Goal: Task Accomplishment & Management: Manage account settings

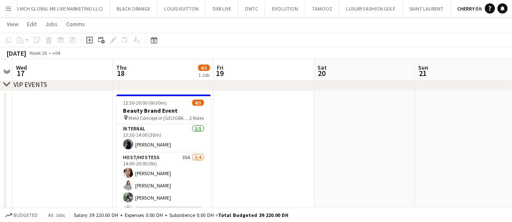
scroll to position [70, 0]
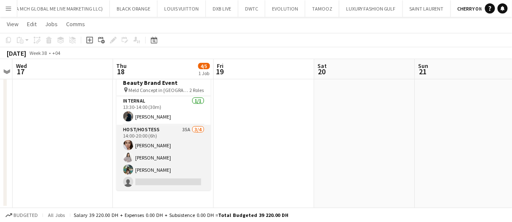
click at [201, 158] on app-card-role "Host/Hostess 35A 3/4 14:00-20:00 (6h) Zinaida Bryk Akbari Parker Racheal Yeko s…" at bounding box center [164, 157] width 94 height 65
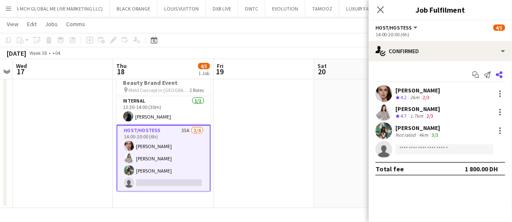
click at [502, 77] on icon at bounding box center [499, 74] width 7 height 7
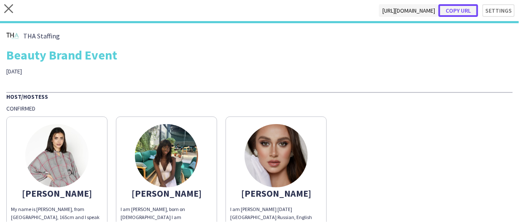
click at [455, 11] on button "Copy url" at bounding box center [458, 10] width 40 height 13
type textarea "**********"
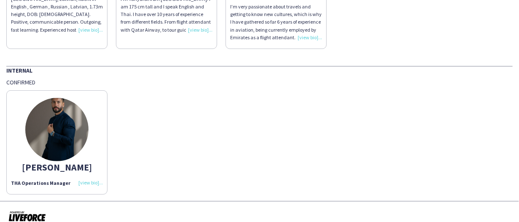
scroll to position [514, 0]
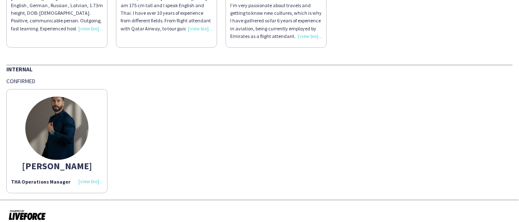
click at [49, 129] on img at bounding box center [56, 127] width 63 height 63
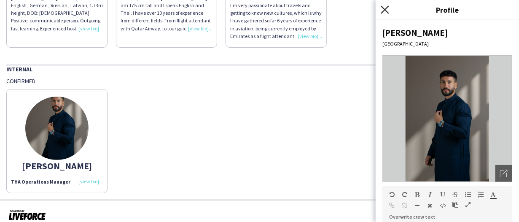
click at [383, 6] on icon "Close pop-in" at bounding box center [385, 9] width 8 height 8
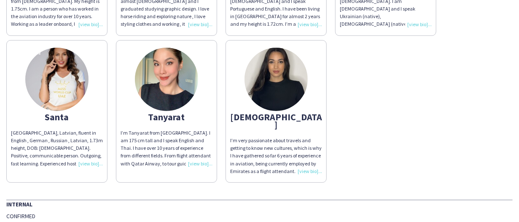
scroll to position [337, 0]
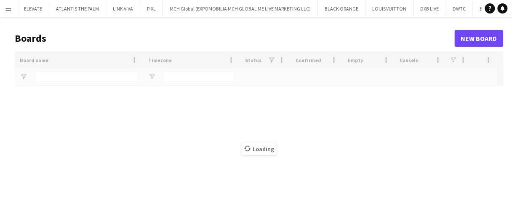
click at [7, 10] on app-icon "Menu" at bounding box center [8, 8] width 7 height 7
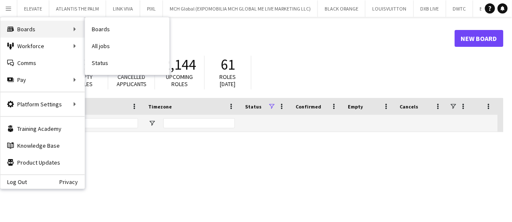
type input "*****"
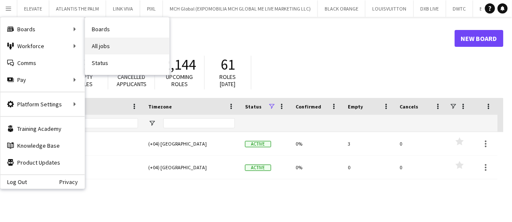
click at [103, 47] on link "All jobs" at bounding box center [127, 46] width 84 height 17
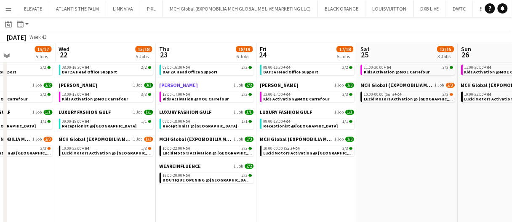
scroll to position [59, 0]
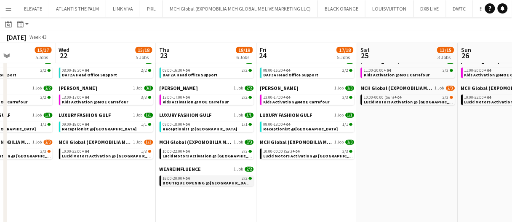
click at [185, 183] on span "BOUTIQUE OPENING @Dubai Mall" at bounding box center [208, 182] width 90 height 5
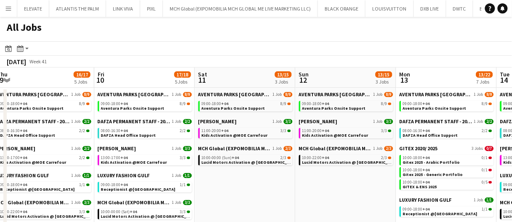
scroll to position [0, 204]
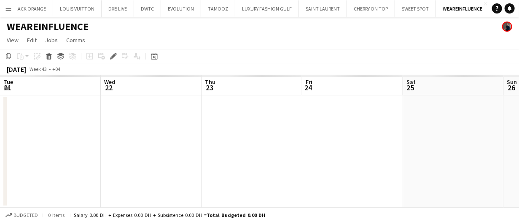
scroll to position [0, 289]
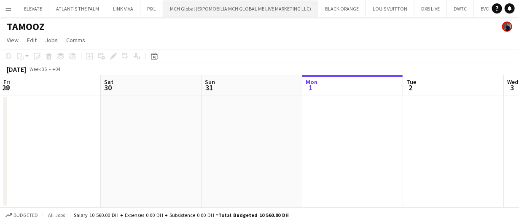
scroll to position [0, 201]
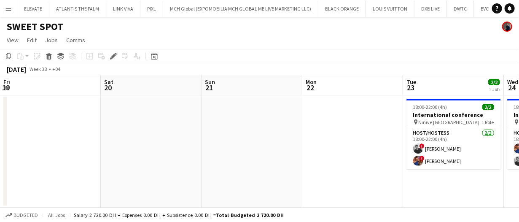
scroll to position [0, 289]
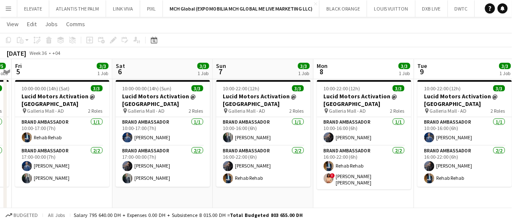
scroll to position [0, 173]
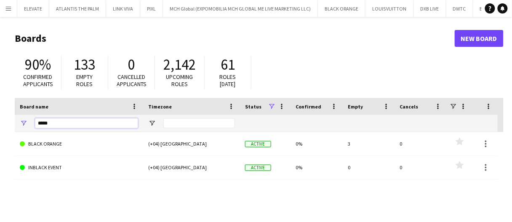
drag, startPoint x: 55, startPoint y: 123, endPoint x: 1, endPoint y: 100, distance: 58.2
click at [8, 109] on main "Boards New Board 90% Confirmed applicants 133 Empty roles 0 Cancelled applicant…" at bounding box center [256, 169] width 512 height 304
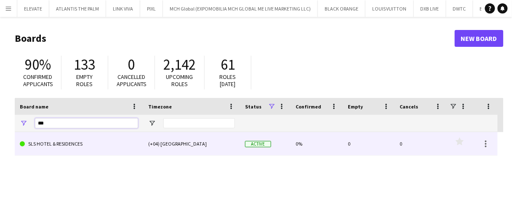
type input "***"
click at [132, 137] on link "SLS HOTEL & RESIDENCES" at bounding box center [79, 144] width 118 height 24
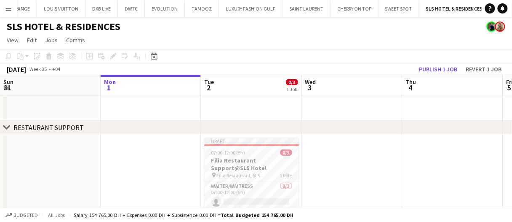
scroll to position [42, 0]
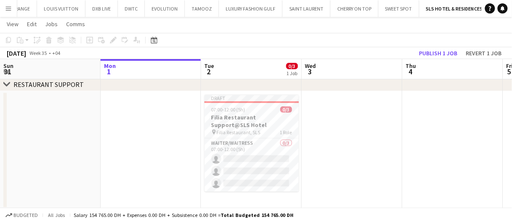
click at [340, 162] on app-date-cell at bounding box center [352, 150] width 101 height 118
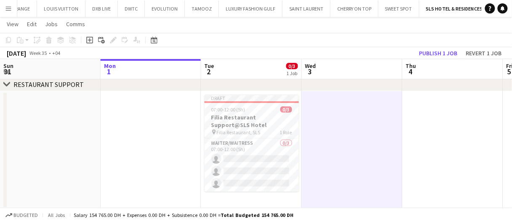
click at [340, 161] on app-date-cell at bounding box center [352, 150] width 101 height 118
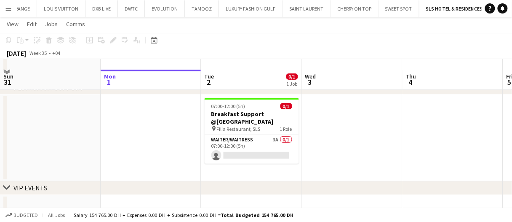
scroll to position [0, 0]
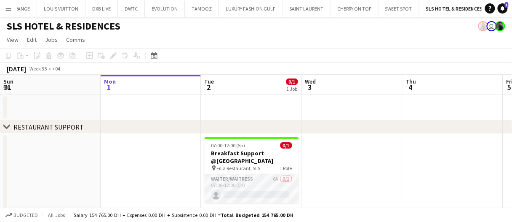
click at [237, 175] on app-card-role "Waiter/Waitress 6A 0/1 07:00-12:00 (5h) single-neutral-actions" at bounding box center [252, 188] width 94 height 29
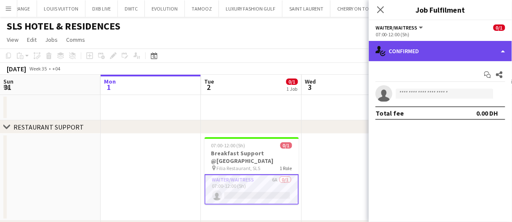
click at [424, 50] on div "single-neutral-actions-check-2 Confirmed" at bounding box center [440, 51] width 143 height 20
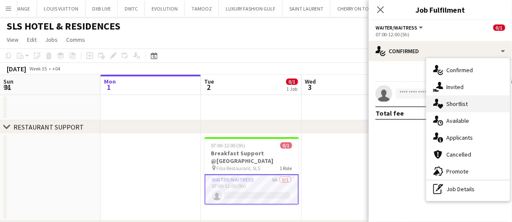
click at [469, 96] on div "single-neutral-actions-heart Shortlist" at bounding box center [468, 103] width 83 height 17
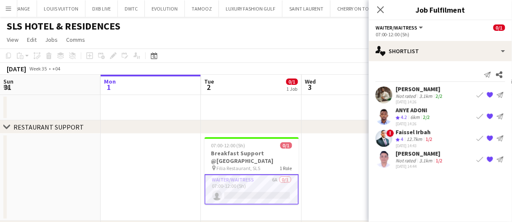
click at [481, 116] on app-icon "Book crew" at bounding box center [480, 116] width 7 height 7
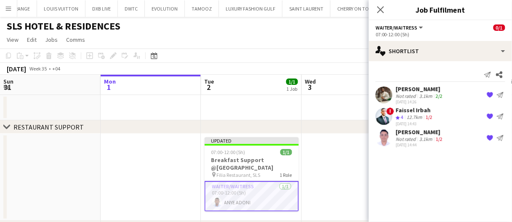
click at [339, 165] on app-date-cell at bounding box center [352, 177] width 101 height 87
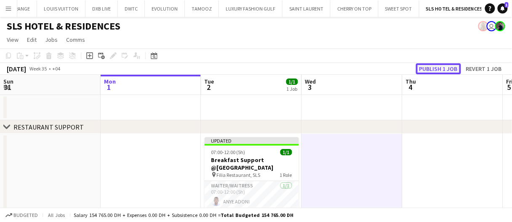
click at [438, 70] on button "Publish 1 job" at bounding box center [438, 68] width 45 height 11
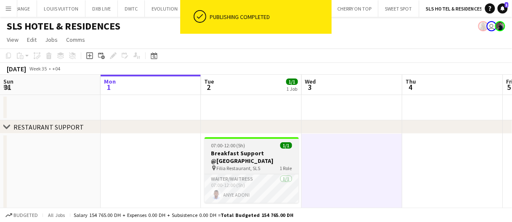
click at [266, 142] on div "07:00-12:00 (5h) 1/1" at bounding box center [252, 145] width 94 height 6
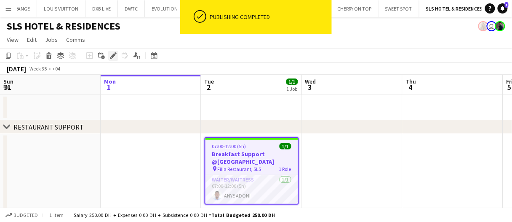
click at [113, 55] on icon at bounding box center [113, 56] width 5 height 5
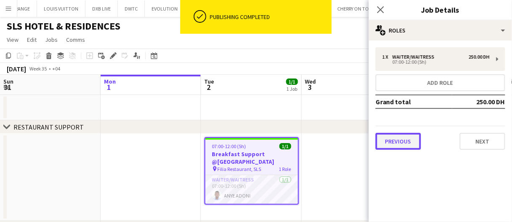
click at [398, 133] on button "Previous" at bounding box center [399, 141] width 46 height 17
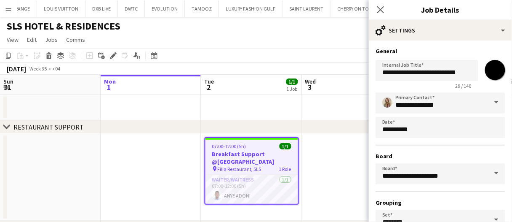
click at [492, 67] on input "*******" at bounding box center [495, 70] width 30 height 30
type input "*******"
click at [447, 51] on h3 "General" at bounding box center [441, 51] width 130 height 8
click at [460, 109] on input "**********" at bounding box center [441, 102] width 130 height 21
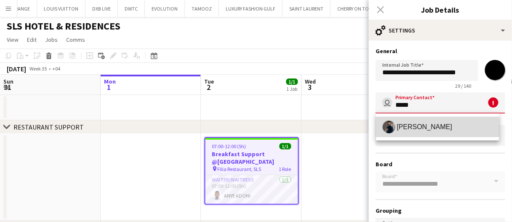
click at [389, 128] on app-user-avatar at bounding box center [389, 127] width 13 height 13
type input "**********"
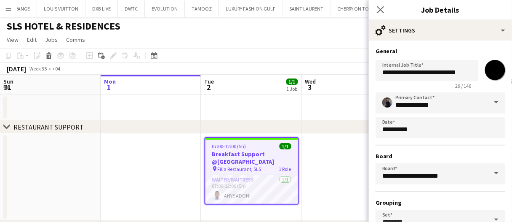
click at [345, 142] on app-date-cell at bounding box center [352, 177] width 101 height 87
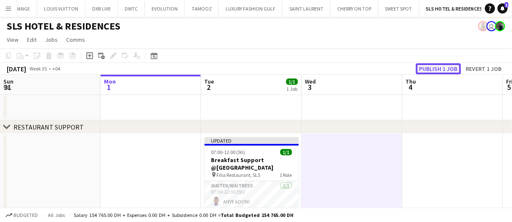
click at [432, 66] on button "Publish 1 job" at bounding box center [438, 68] width 45 height 11
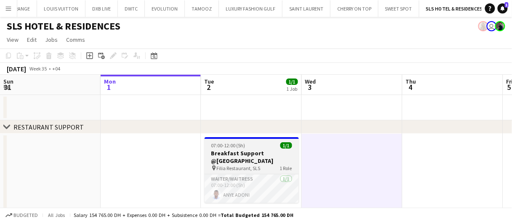
click at [249, 165] on span "Filia Restaurant, SLS" at bounding box center [239, 168] width 44 height 6
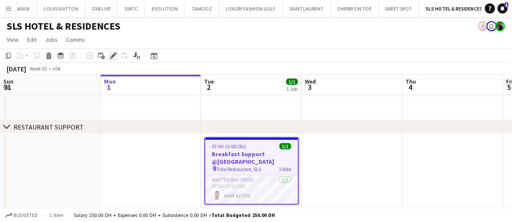
click at [113, 56] on icon at bounding box center [113, 56] width 5 height 5
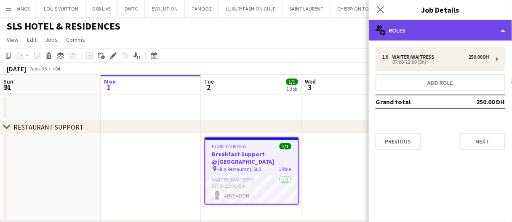
click at [379, 34] on icon "multiple-users-add" at bounding box center [381, 30] width 10 height 10
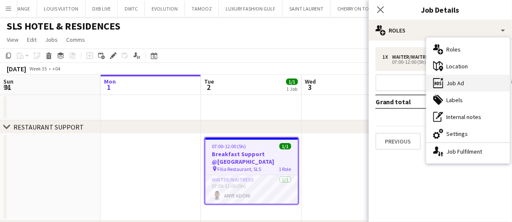
click at [448, 83] on div "ads-window Job Ad" at bounding box center [468, 83] width 83 height 17
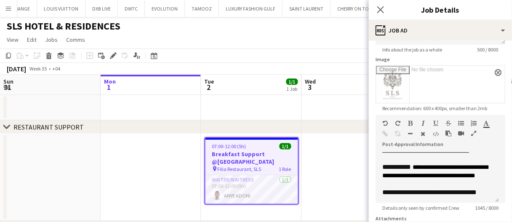
scroll to position [217, 0]
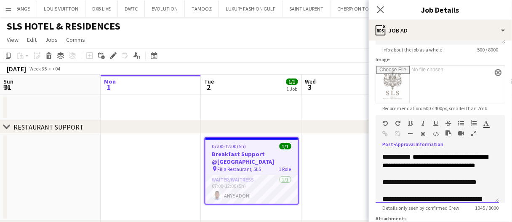
click at [470, 168] on span "**********" at bounding box center [436, 161] width 106 height 14
click at [309, 193] on app-date-cell at bounding box center [352, 177] width 101 height 87
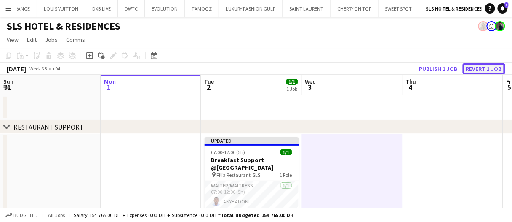
click at [492, 68] on button "Revert 1 job" at bounding box center [484, 68] width 43 height 11
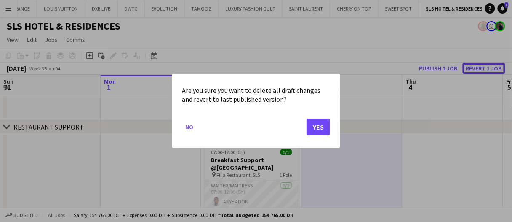
scroll to position [0, 0]
click at [334, 129] on div "Are you sure you want to delete all draft changes and revert to last published …" at bounding box center [256, 111] width 169 height 74
click at [316, 127] on button "Yes" at bounding box center [319, 126] width 24 height 17
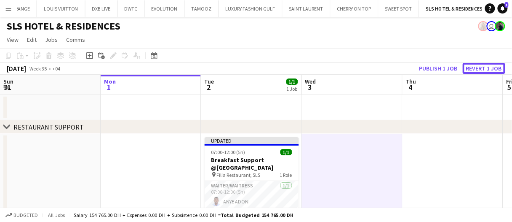
scroll to position [0, 0]
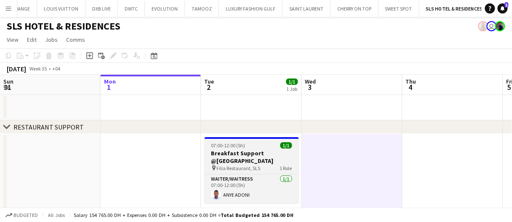
click at [262, 155] on h3 "Breakfast Support @SLS Hotel" at bounding box center [252, 156] width 94 height 15
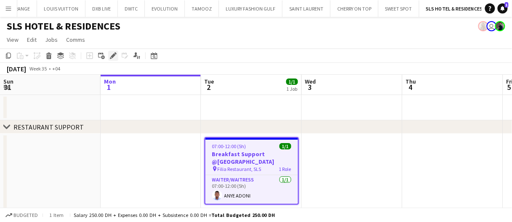
click at [110, 54] on icon "Edit" at bounding box center [113, 55] width 7 height 7
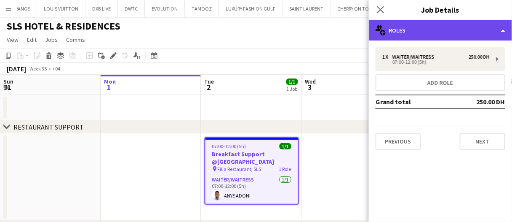
click at [447, 29] on div "multiple-users-add Roles" at bounding box center [440, 30] width 143 height 20
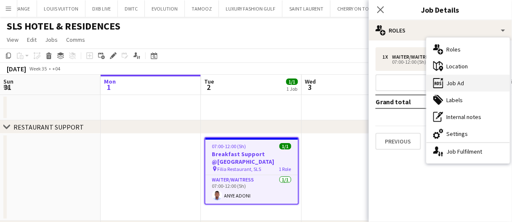
click at [457, 82] on div "ads-window Job Ad" at bounding box center [468, 83] width 83 height 17
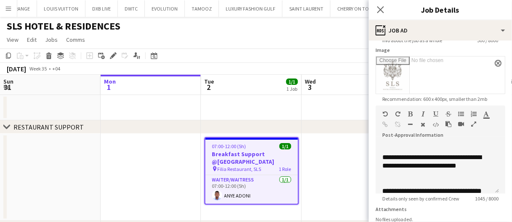
scroll to position [322, 0]
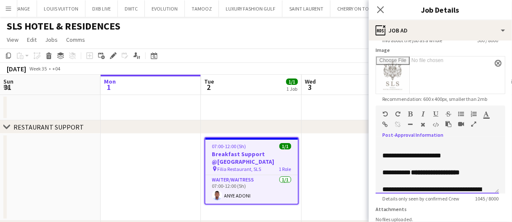
drag, startPoint x: 465, startPoint y: 182, endPoint x: 405, endPoint y: 142, distance: 72.7
click at [405, 142] on div "**********" at bounding box center [441, 165] width 130 height 56
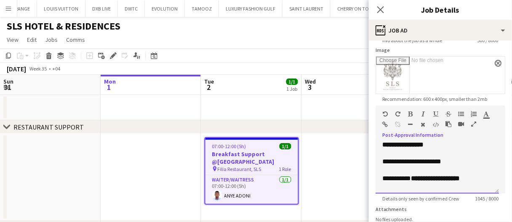
scroll to position [280, 0]
click at [383, 139] on span "**********" at bounding box center [438, 131] width 110 height 15
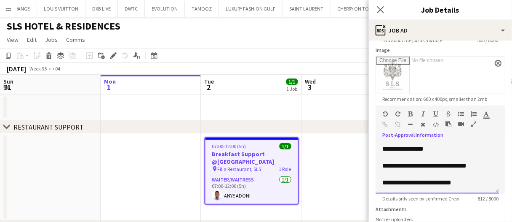
scroll to position [354, 0]
click at [344, 184] on app-date-cell at bounding box center [352, 177] width 101 height 87
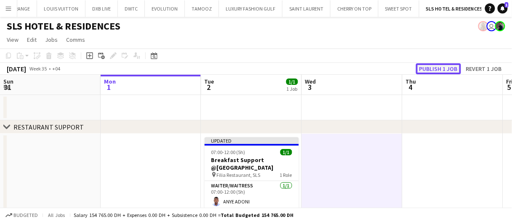
click at [445, 66] on button "Publish 1 job" at bounding box center [438, 68] width 45 height 11
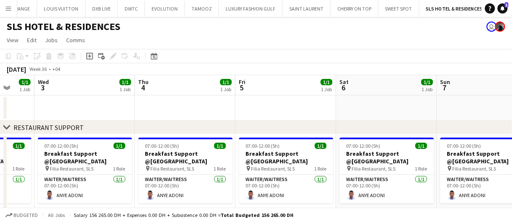
scroll to position [0, 258]
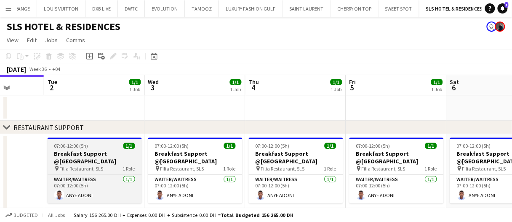
click at [116, 165] on div "pin Filia Restaurant, SLS 1 Role" at bounding box center [95, 168] width 94 height 7
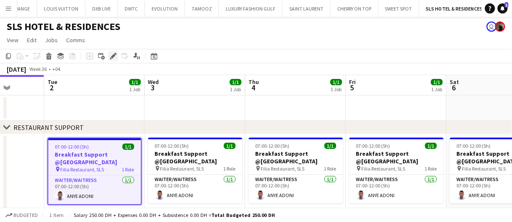
click at [115, 57] on icon "Edit" at bounding box center [113, 56] width 7 height 7
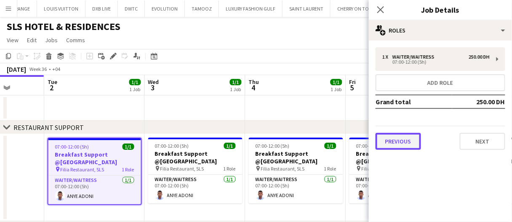
click at [407, 145] on button "Previous" at bounding box center [399, 141] width 46 height 17
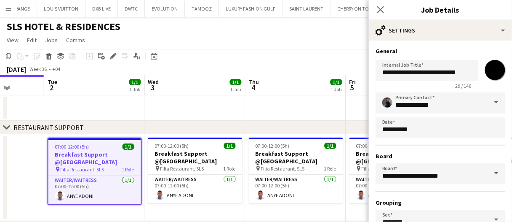
click at [139, 107] on app-date-cell at bounding box center [94, 107] width 101 height 25
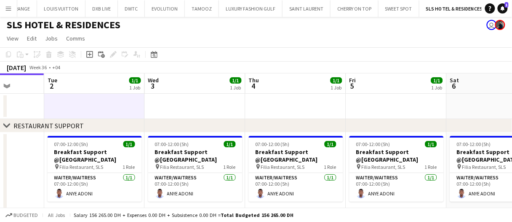
scroll to position [0, 0]
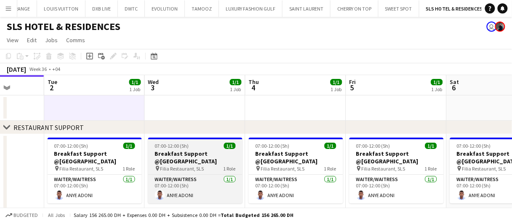
click at [180, 145] on span "07:00-12:00 (5h)" at bounding box center [172, 145] width 34 height 6
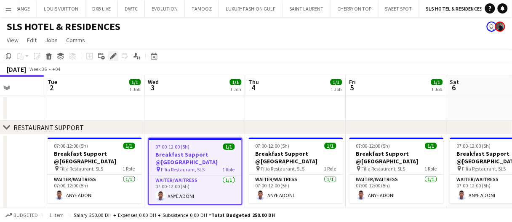
click at [112, 56] on icon at bounding box center [113, 56] width 5 height 5
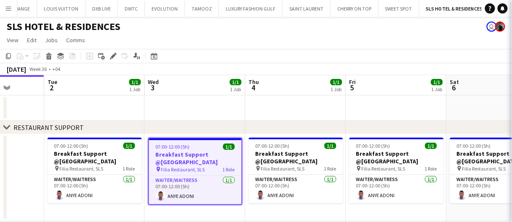
type input "**********"
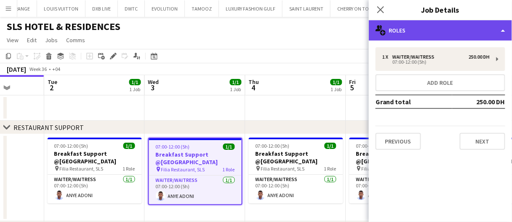
click at [432, 34] on div "multiple-users-add Roles" at bounding box center [440, 30] width 143 height 20
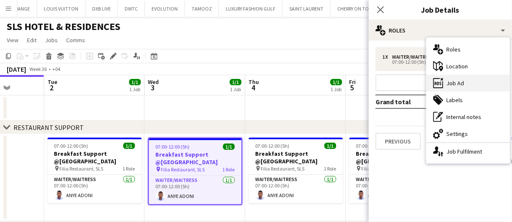
click at [460, 80] on div "ads-window Job Ad" at bounding box center [468, 83] width 83 height 17
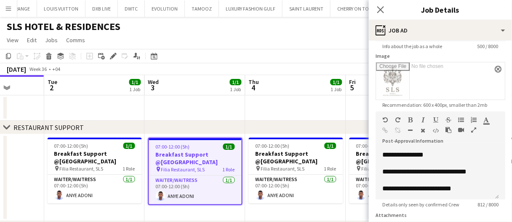
scroll to position [311, 0]
click at [467, 102] on span "Recommendation: 600 x 400px, smaller than 2mb" at bounding box center [435, 105] width 119 height 6
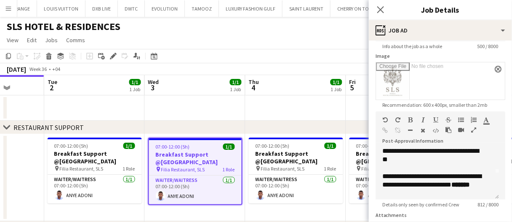
scroll to position [16, 0]
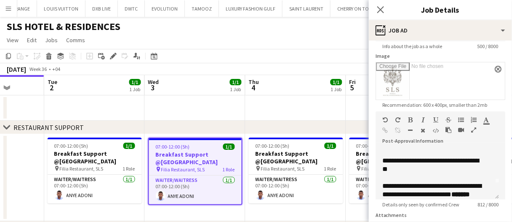
click at [217, 111] on app-date-cell at bounding box center [195, 107] width 101 height 25
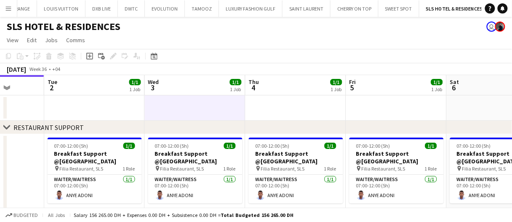
click at [219, 111] on app-date-cell at bounding box center [195, 107] width 101 height 25
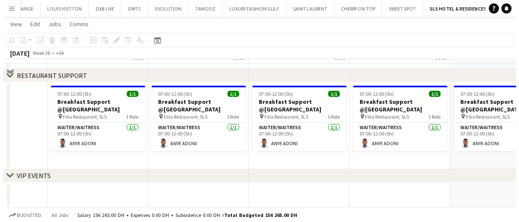
scroll to position [0, 0]
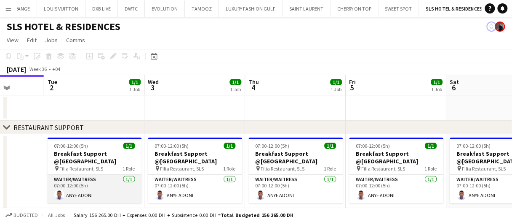
click at [98, 187] on app-card-role "Waiter/Waitress 1/1 07:00-12:00 (5h) ANYE ADONI" at bounding box center [95, 188] width 94 height 29
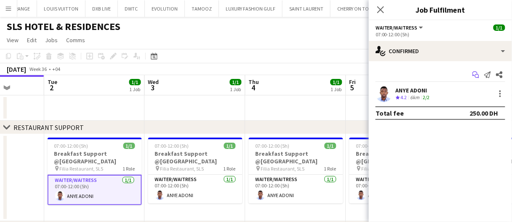
click at [478, 76] on icon "Start chat" at bounding box center [476, 74] width 7 height 7
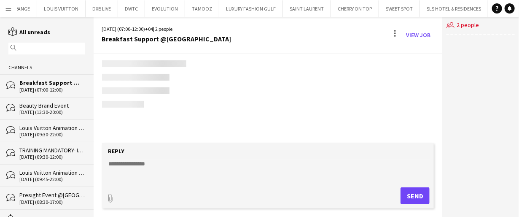
scroll to position [0, 328]
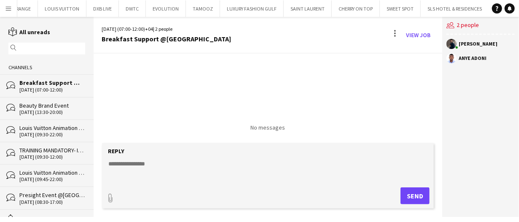
click at [143, 164] on textarea at bounding box center [270, 170] width 324 height 22
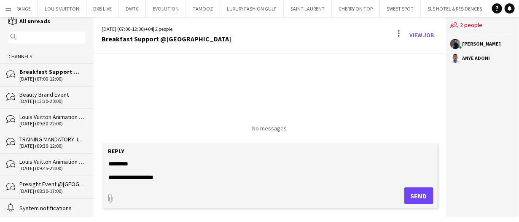
scroll to position [13, 0]
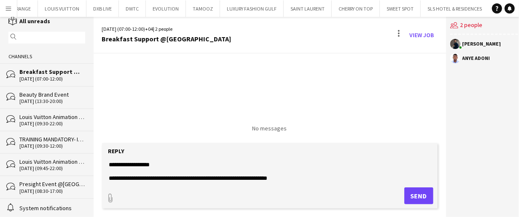
click at [49, 179] on div "bubbles Presight Event @Abu Dhabi 18-08-2025 (08:30-17:00)" at bounding box center [47, 186] width 94 height 22
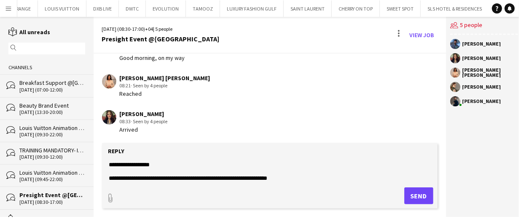
click at [39, 79] on div "Breakfast Support @SLS Hotel" at bounding box center [52, 83] width 66 height 8
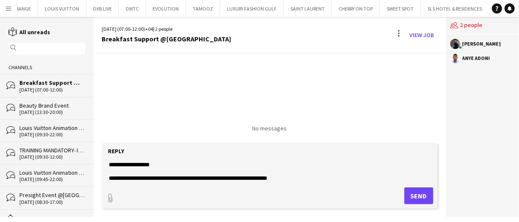
click at [190, 181] on textarea "**********" at bounding box center [270, 170] width 324 height 22
click at [301, 176] on textarea "**********" at bounding box center [270, 170] width 324 height 22
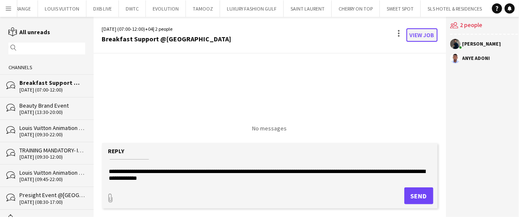
click at [416, 30] on link "View Job" at bounding box center [421, 34] width 31 height 13
click at [227, 178] on textarea "**********" at bounding box center [270, 170] width 324 height 22
type textarea "**********"
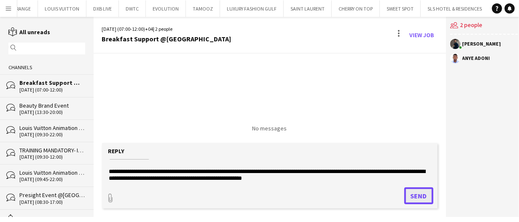
click at [410, 193] on button "Send" at bounding box center [418, 195] width 29 height 17
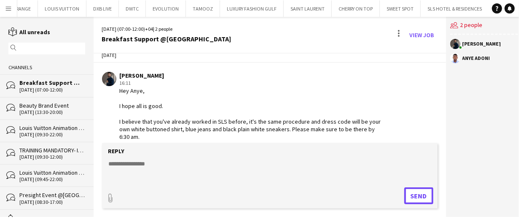
scroll to position [20, 0]
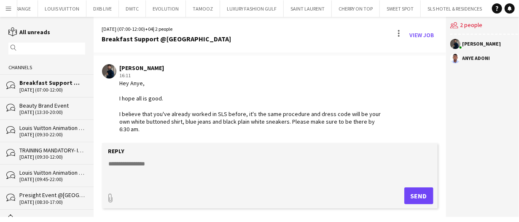
click at [221, 169] on textarea at bounding box center [270, 170] width 324 height 22
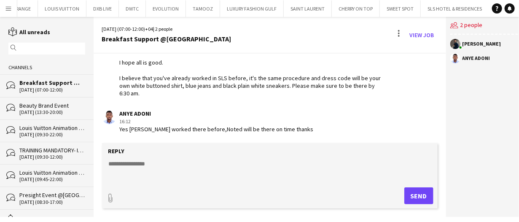
scroll to position [56, 0]
type textarea "**********"
click at [408, 202] on button "Send" at bounding box center [418, 195] width 29 height 17
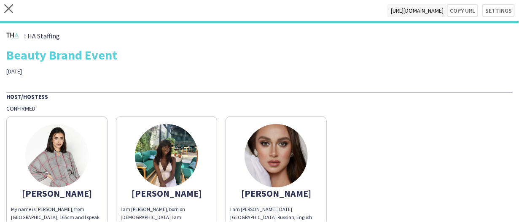
click at [15, 8] on div "close [URL][DOMAIN_NAME] Copy url Settings" at bounding box center [259, 11] width 519 height 23
click at [6, 9] on icon "close" at bounding box center [8, 8] width 9 height 9
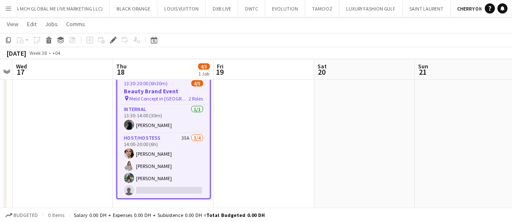
scroll to position [62, 0]
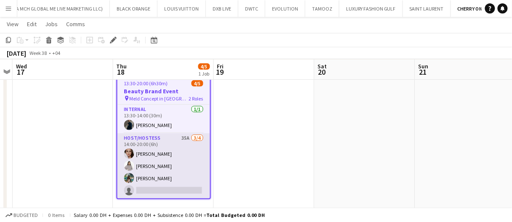
click at [186, 144] on app-card-role "Host/Hostess 35A 3/4 14:00-20:00 (6h) Zinaida Bryk Akbari Parker Racheal Yeko s…" at bounding box center [164, 165] width 93 height 65
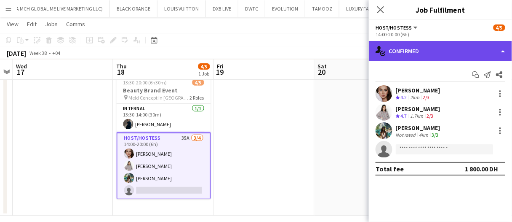
click at [402, 50] on div "single-neutral-actions-check-2 Confirmed" at bounding box center [440, 51] width 143 height 20
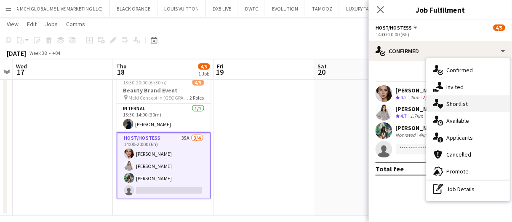
click at [453, 99] on div "single-neutral-actions-heart Shortlist" at bounding box center [468, 103] width 83 height 17
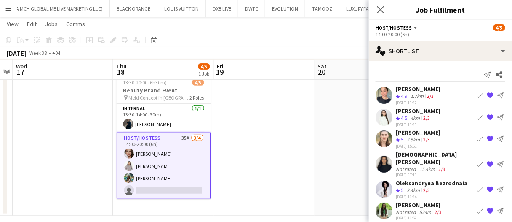
click at [477, 95] on app-icon "Book crew" at bounding box center [480, 95] width 7 height 7
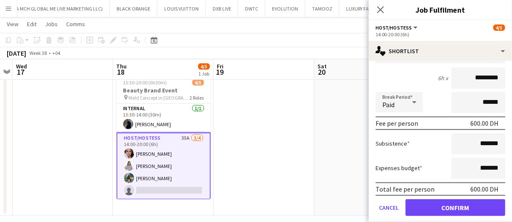
scroll to position [74, 0]
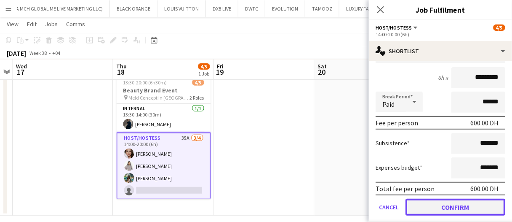
click at [467, 202] on button "Confirm" at bounding box center [456, 206] width 100 height 17
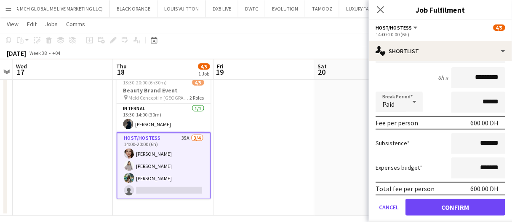
scroll to position [0, 0]
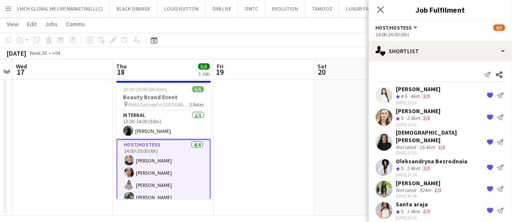
click at [316, 126] on app-date-cell at bounding box center [365, 143] width 101 height 145
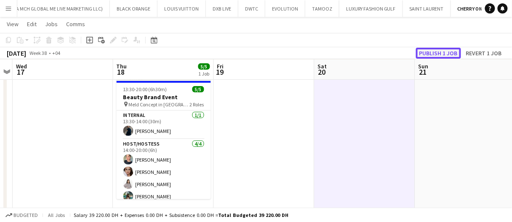
click at [434, 52] on button "Publish 1 job" at bounding box center [438, 53] width 45 height 11
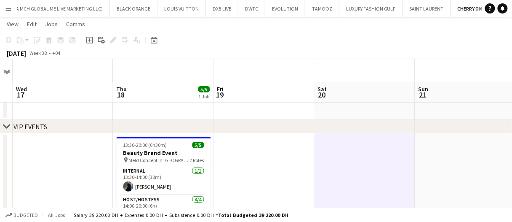
scroll to position [39, 0]
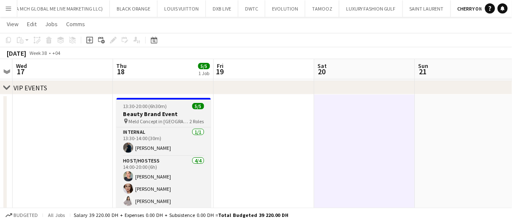
click at [177, 109] on app-job-card "13:30-20:00 (6h30m) 5/5 Beauty Brand Event pin Meld Concept in Jumeirah 2 Roles…" at bounding box center [164, 159] width 94 height 123
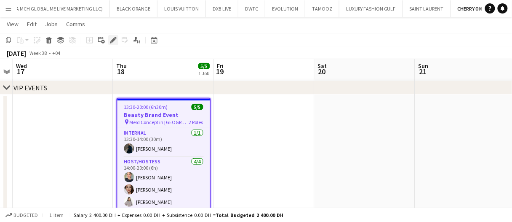
click at [116, 40] on div "Edit" at bounding box center [113, 40] width 10 height 10
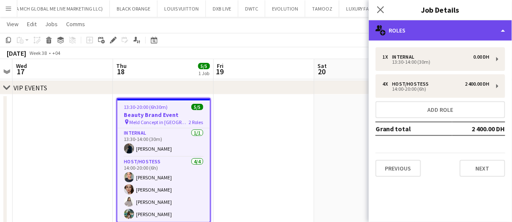
click at [411, 24] on div "multiple-users-add Roles" at bounding box center [440, 30] width 143 height 20
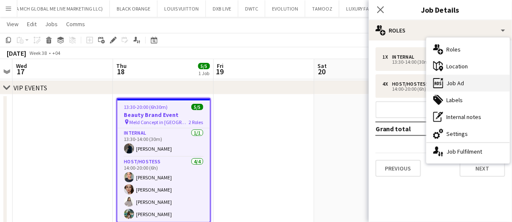
click at [450, 84] on div "ads-window Job Ad" at bounding box center [468, 83] width 83 height 17
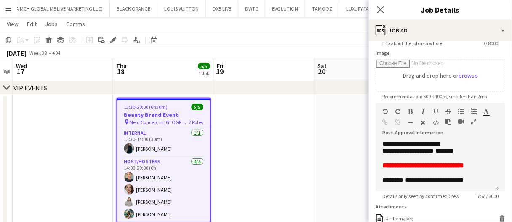
scroll to position [211, 0]
click at [330, 171] on app-date-cell at bounding box center [365, 166] width 101 height 145
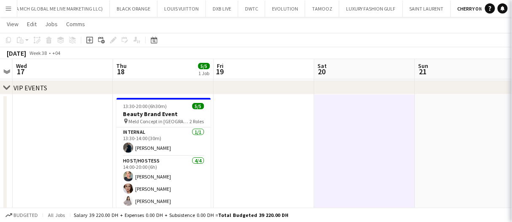
click at [330, 171] on app-date-cell at bounding box center [365, 166] width 101 height 145
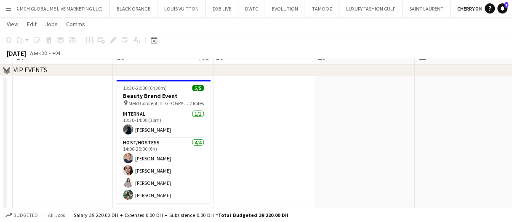
scroll to position [70, 0]
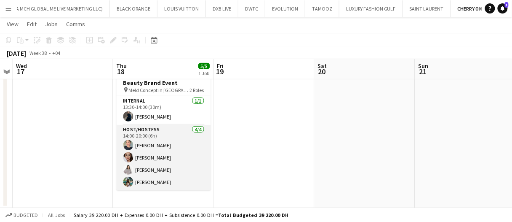
click at [151, 165] on app-card-role "Host/Hostess 4/4 14:00-20:00 (6h) Tanyarat Prachuabsin Zinaida Bryk Akbari Park…" at bounding box center [164, 157] width 94 height 65
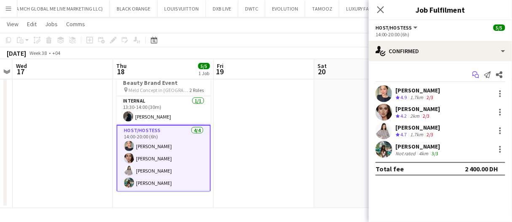
click at [477, 73] on icon "Start chat" at bounding box center [476, 74] width 7 height 7
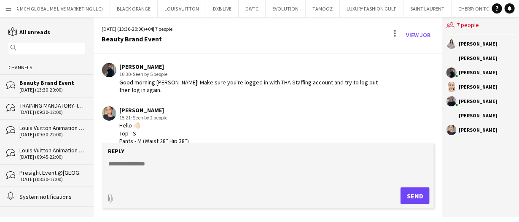
scroll to position [430, 0]
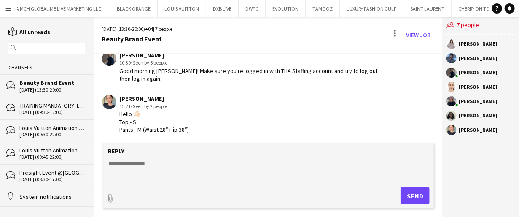
click at [212, 121] on div "Tanyarat Prachuabsin 15:21 · Seen by 2 people Hello 👋🏻 Top - S Pants - M (Waist…" at bounding box center [241, 114] width 279 height 38
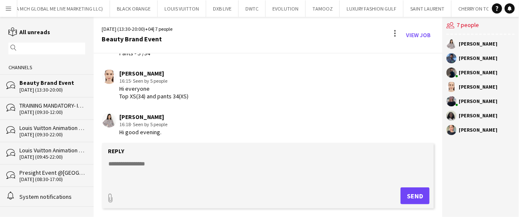
scroll to position [177, 0]
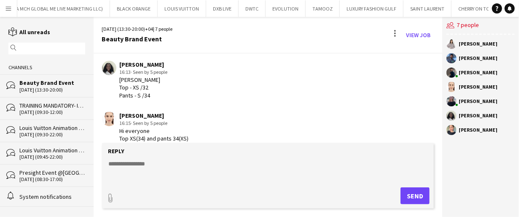
click at [200, 95] on div "Racheal Yeko 16:13 · Seen by 5 people Racheal Top - XS /32 Pants - S /34" at bounding box center [241, 80] width 279 height 38
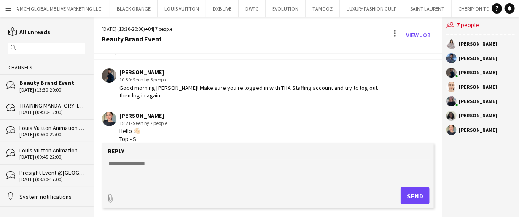
scroll to position [430, 0]
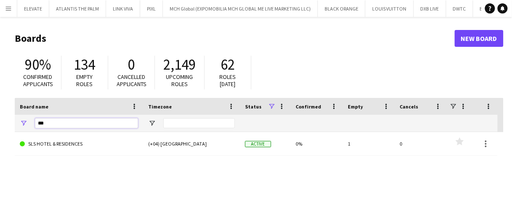
drag, startPoint x: 69, startPoint y: 121, endPoint x: 0, endPoint y: 107, distance: 70.1
click at [0, 107] on main "Boards New Board 90% Confirmed applicants 134 Empty roles 0 Cancelled applicant…" at bounding box center [256, 169] width 512 height 304
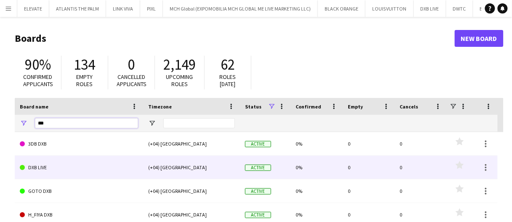
type input "***"
click at [70, 165] on link "DXB LIVE" at bounding box center [79, 167] width 118 height 24
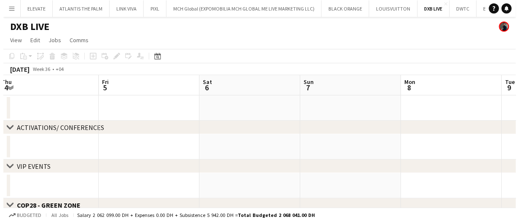
scroll to position [0, 415]
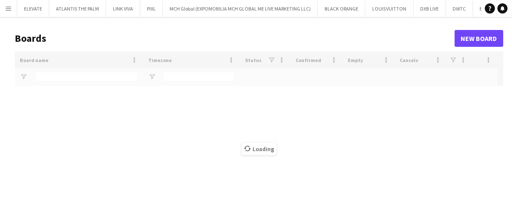
type input "***"
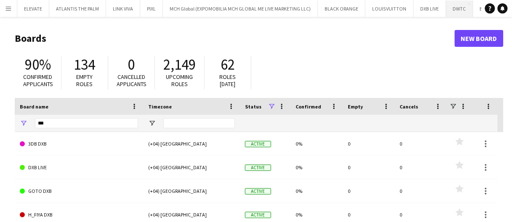
click at [450, 11] on button "DWTC Close" at bounding box center [460, 8] width 27 height 16
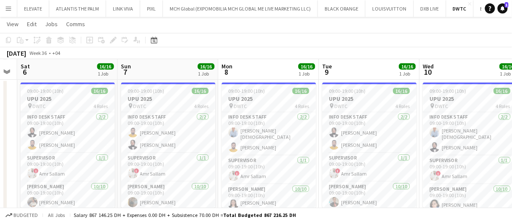
scroll to position [92, 0]
click at [83, 93] on div "09:00-19:00 (10h) 16/16" at bounding box center [68, 91] width 94 height 6
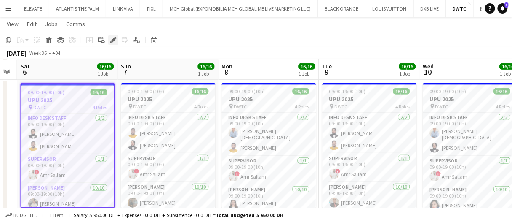
click at [115, 37] on icon at bounding box center [116, 38] width 2 height 2
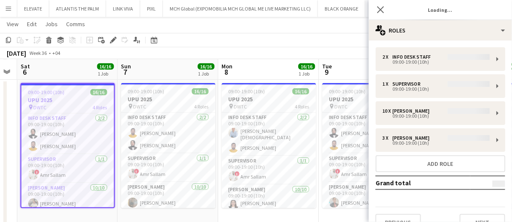
type input "********"
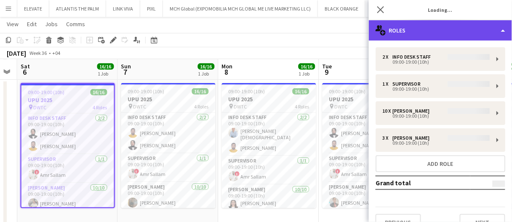
click at [440, 31] on div "multiple-users-add Roles" at bounding box center [440, 30] width 143 height 20
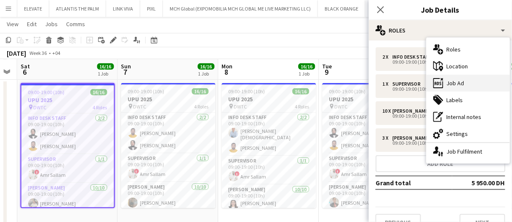
click at [449, 83] on div "ads-window Job Ad" at bounding box center [468, 83] width 83 height 17
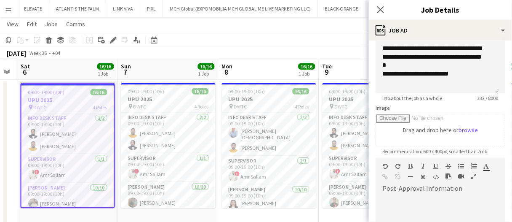
scroll to position [84, 0]
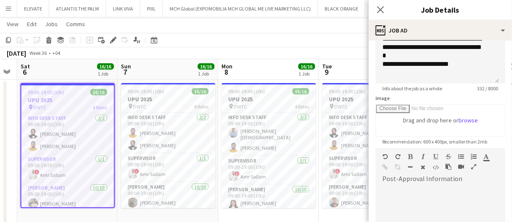
click at [72, 59] on app-board-header-date "Sat 6 16/16 1 Job" at bounding box center [67, 69] width 101 height 20
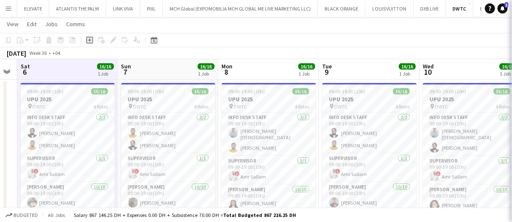
click at [72, 67] on app-board-header-date "Sat 6 16/16 1 Job" at bounding box center [67, 69] width 101 height 20
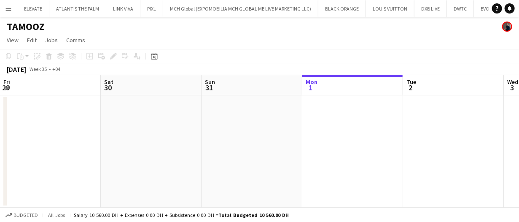
scroll to position [0, 201]
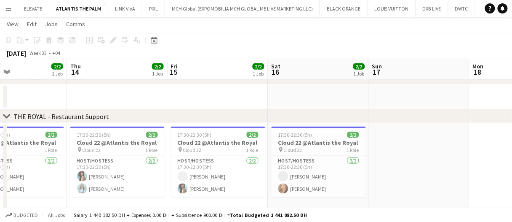
scroll to position [0, 234]
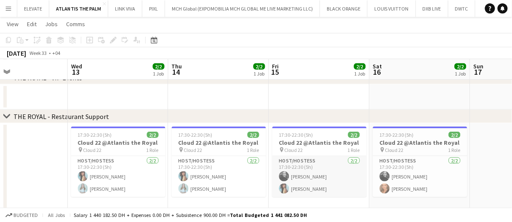
click at [316, 179] on app-card-role "Host/Hostess [DATE] 17:30-22:30 (5h) [PERSON_NAME]" at bounding box center [320, 176] width 94 height 41
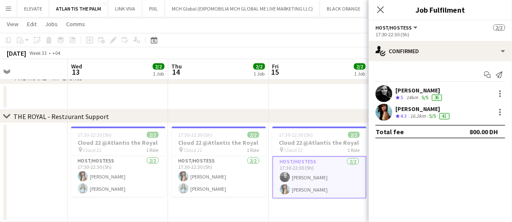
click at [426, 93] on div "[PERSON_NAME]" at bounding box center [420, 90] width 48 height 8
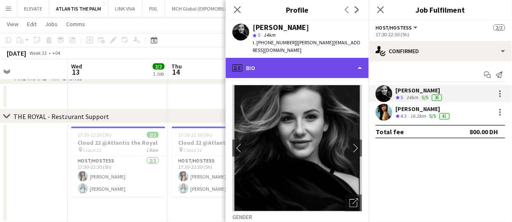
click at [332, 63] on div "profile Bio" at bounding box center [297, 68] width 143 height 20
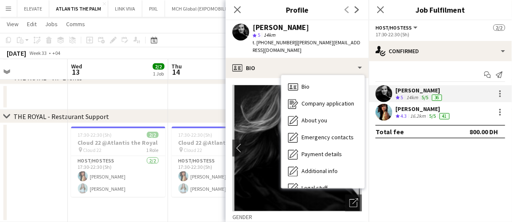
click at [258, 108] on img at bounding box center [298, 148] width 130 height 126
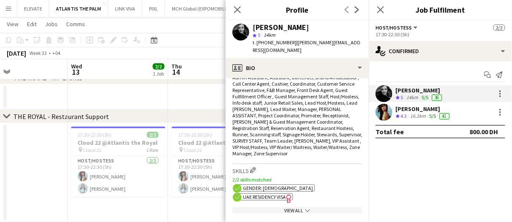
scroll to position [313, 0]
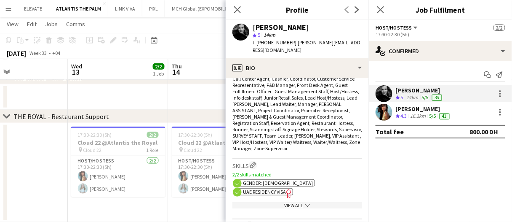
click at [258, 108] on span "Admin Assistant, Assistant, Bartender, Brand Ambassador , Call Center Agent, Ca…" at bounding box center [298, 110] width 130 height 82
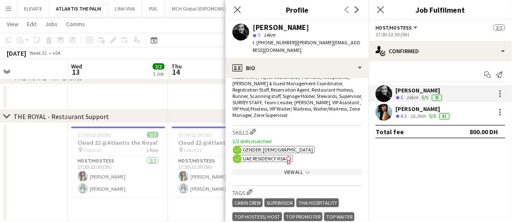
scroll to position [356, 0]
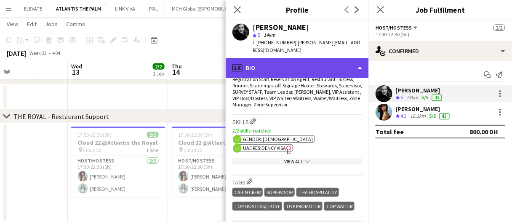
click at [308, 61] on div "profile Bio" at bounding box center [297, 68] width 143 height 20
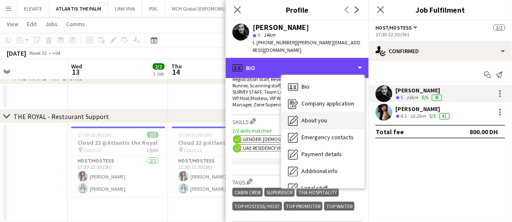
scroll to position [45, 0]
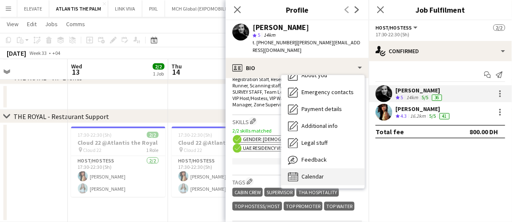
click at [311, 172] on span "Calendar" at bounding box center [313, 176] width 22 height 8
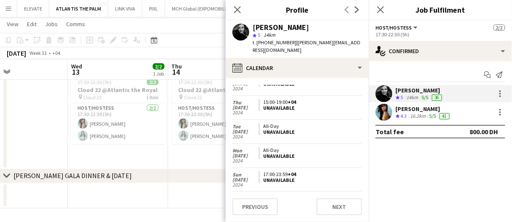
scroll to position [3571, 0]
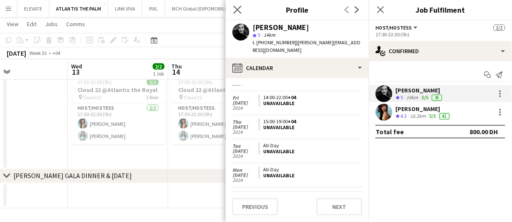
click at [236, 5] on app-icon "Close pop-in" at bounding box center [238, 10] width 12 height 12
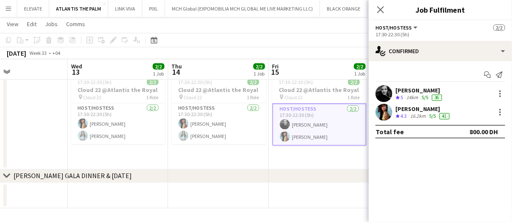
click at [343, 45] on app-toolbar "Copy Paste Paste Ctrl+V Paste with crew Ctrl+Shift+V Paste linked Job [GEOGRAPH…" at bounding box center [256, 40] width 512 height 14
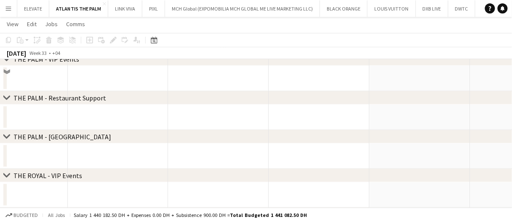
scroll to position [0, 0]
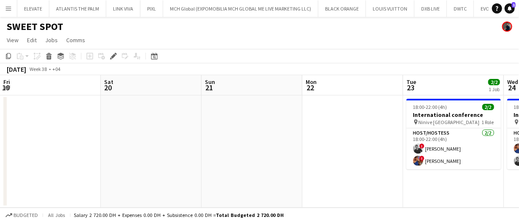
scroll to position [0, 289]
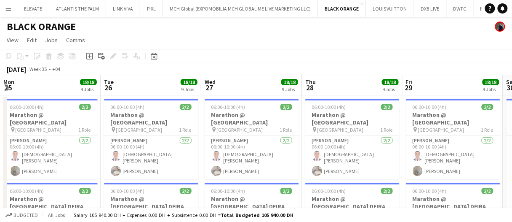
scroll to position [0, 336]
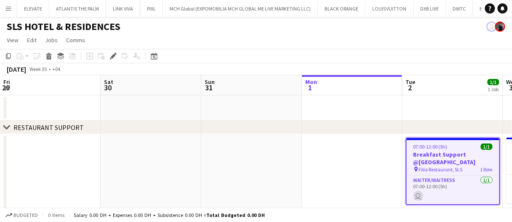
scroll to position [0, 289]
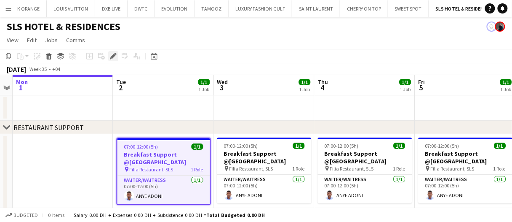
click at [112, 52] on div "Edit" at bounding box center [113, 56] width 10 height 10
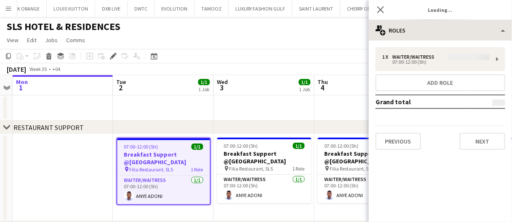
type input "**********"
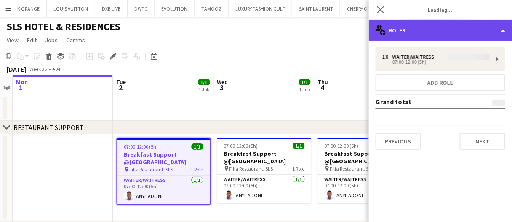
click at [453, 32] on div "multiple-users-add Roles" at bounding box center [440, 30] width 143 height 20
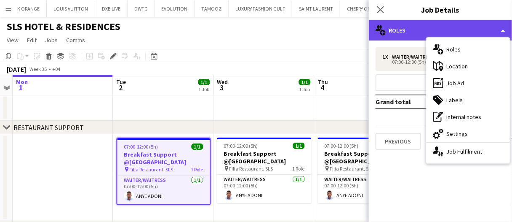
scroll to position [0, 0]
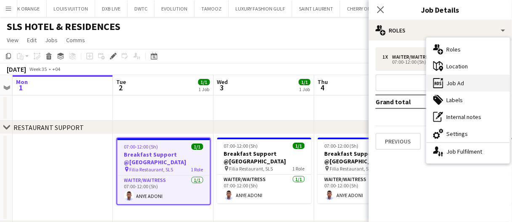
click at [460, 83] on div "ads-window Job Ad" at bounding box center [468, 83] width 83 height 17
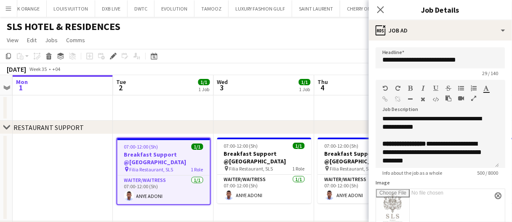
scroll to position [168, 0]
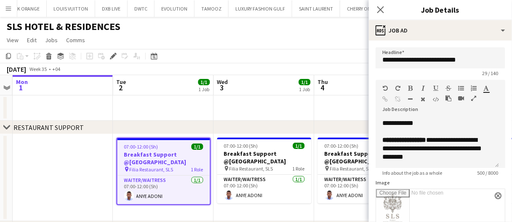
click at [193, 107] on app-date-cell at bounding box center [163, 107] width 101 height 25
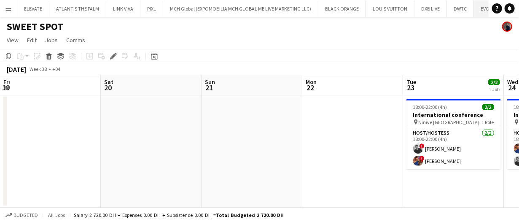
scroll to position [0, 289]
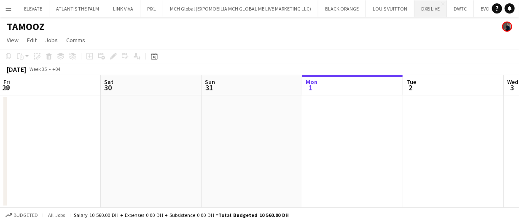
scroll to position [0, 201]
